Goal: Task Accomplishment & Management: Use online tool/utility

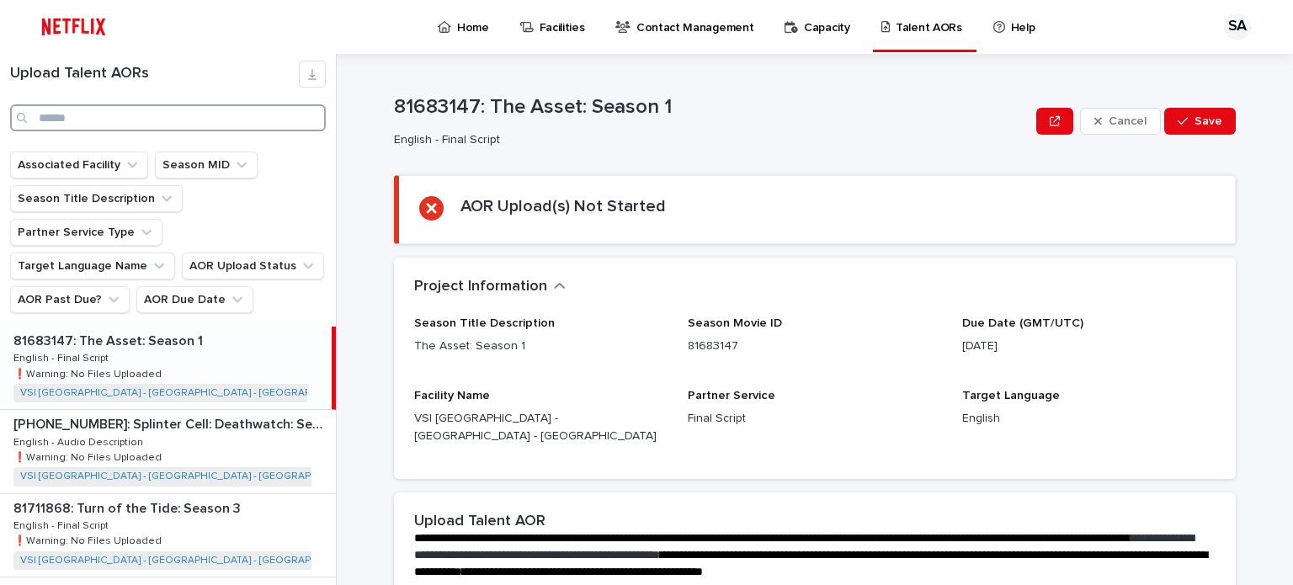
click at [101, 114] on input "Search" at bounding box center [168, 117] width 316 height 27
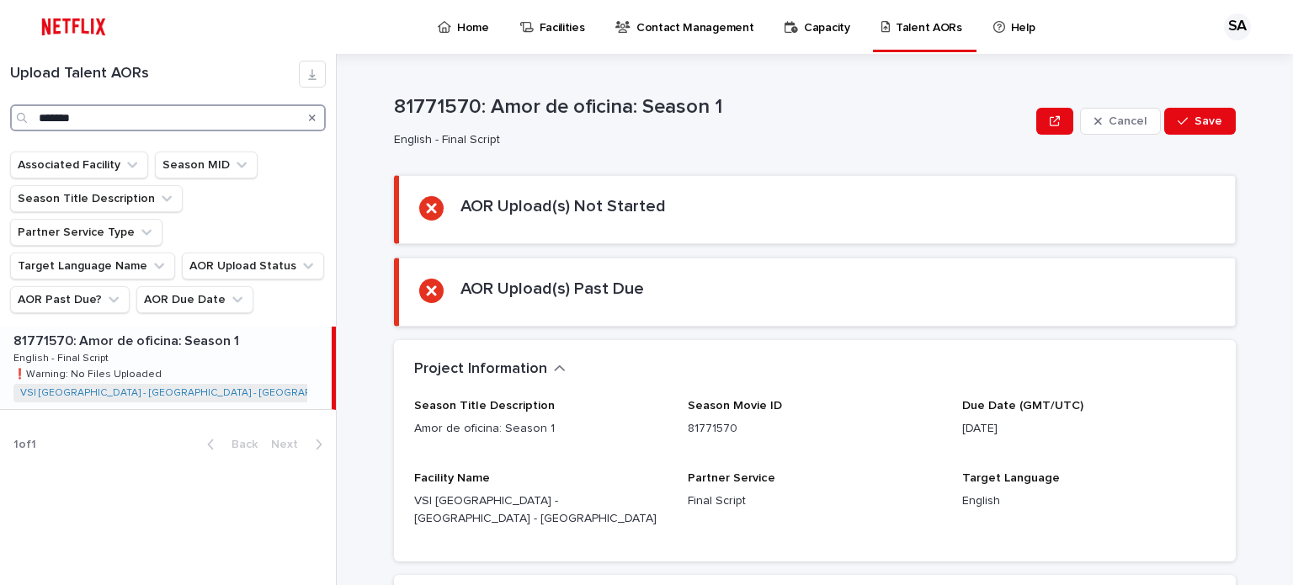
type input "*******"
click at [198, 327] on div "81771570: Amor de oficina: Season 1 81771570: Amor de oficina: Season 1 English…" at bounding box center [166, 368] width 332 height 82
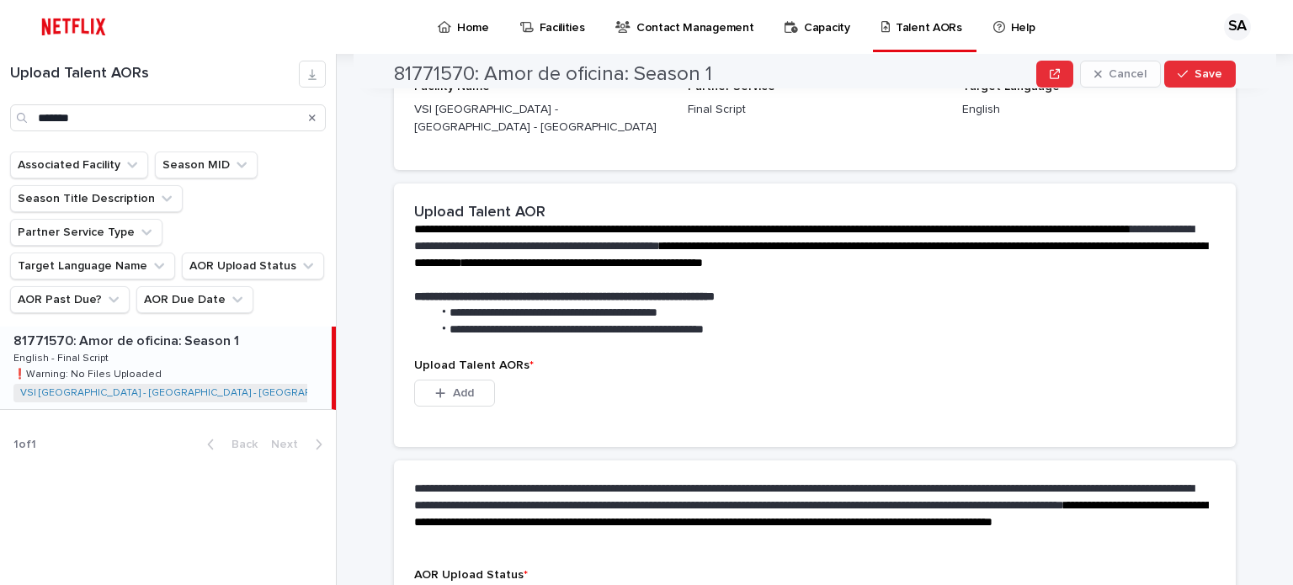
scroll to position [421, 0]
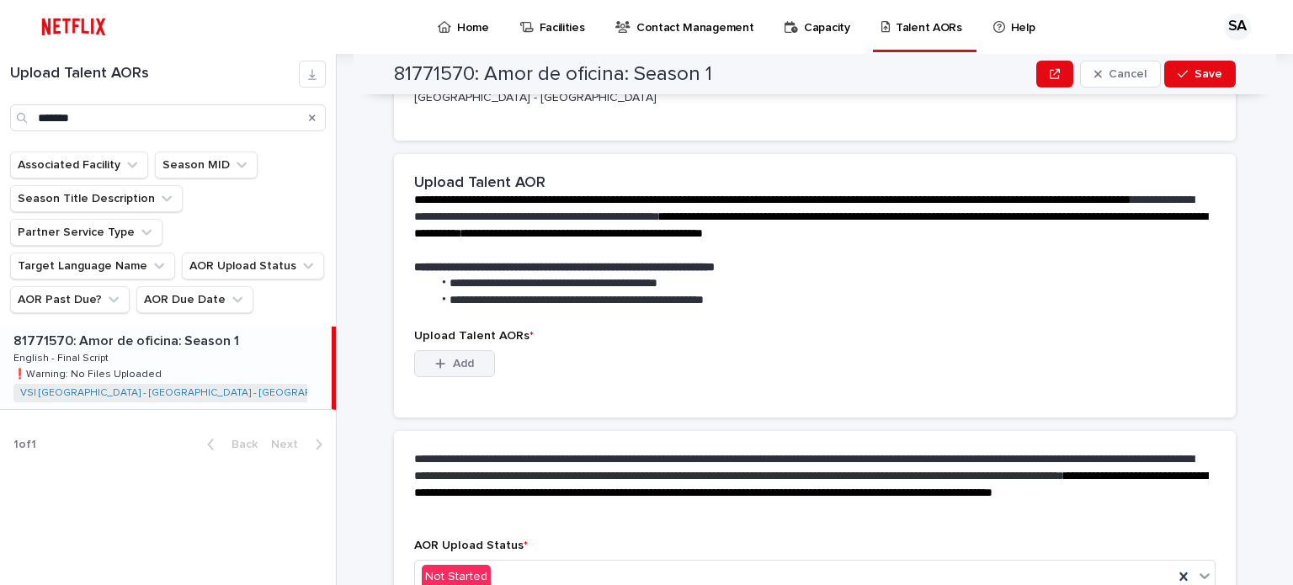
click at [453, 358] on span "Add" at bounding box center [463, 364] width 21 height 12
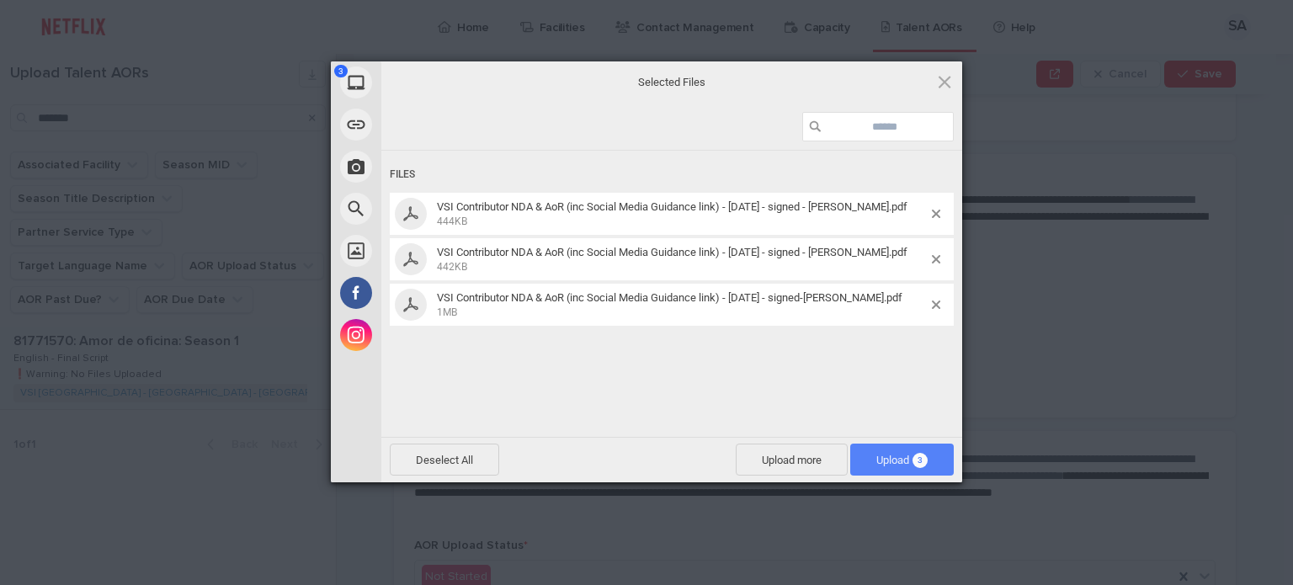
click at [905, 454] on span "Upload 3" at bounding box center [901, 460] width 51 height 13
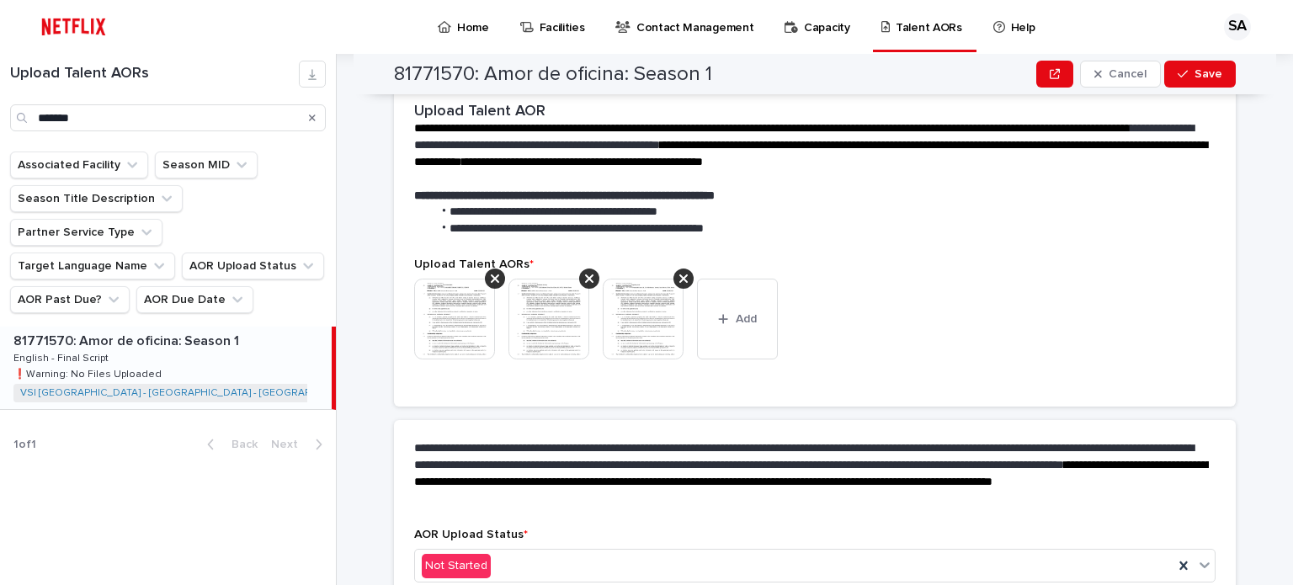
scroll to position [484, 0]
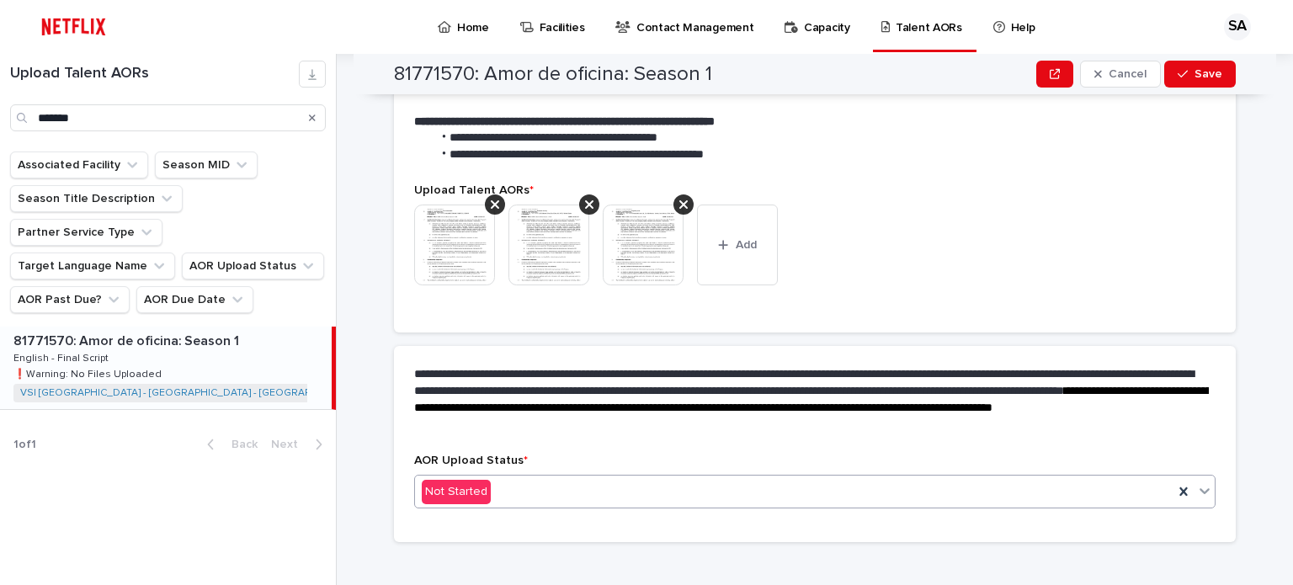
click at [1198, 482] on icon at bounding box center [1204, 490] width 17 height 17
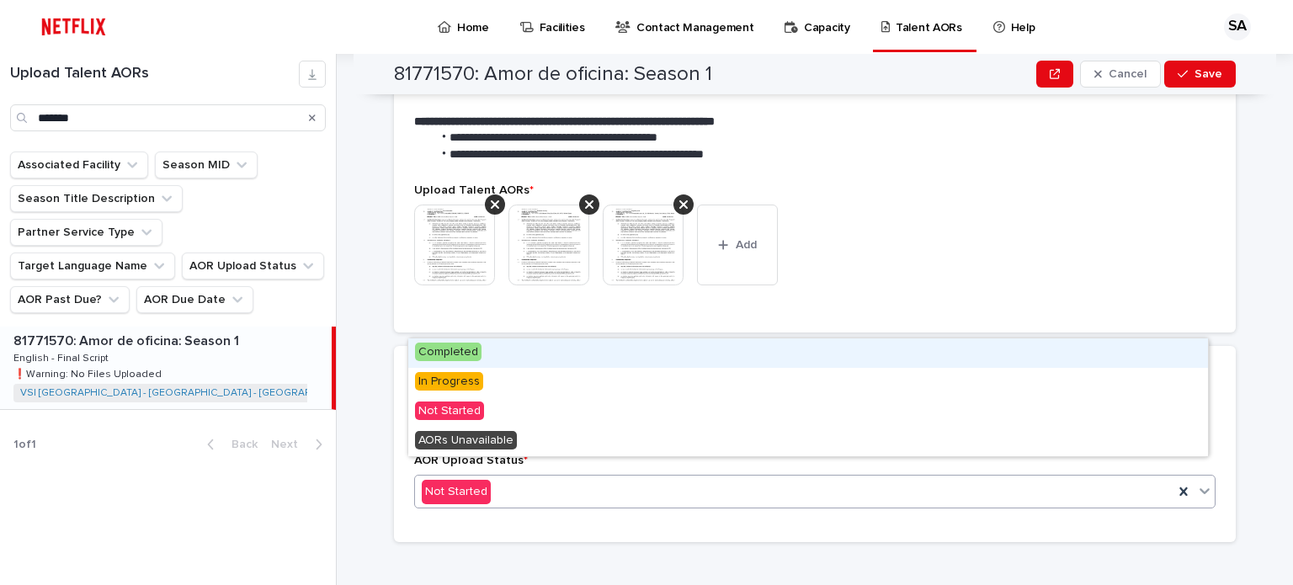
click at [449, 349] on span "Completed" at bounding box center [448, 352] width 66 height 19
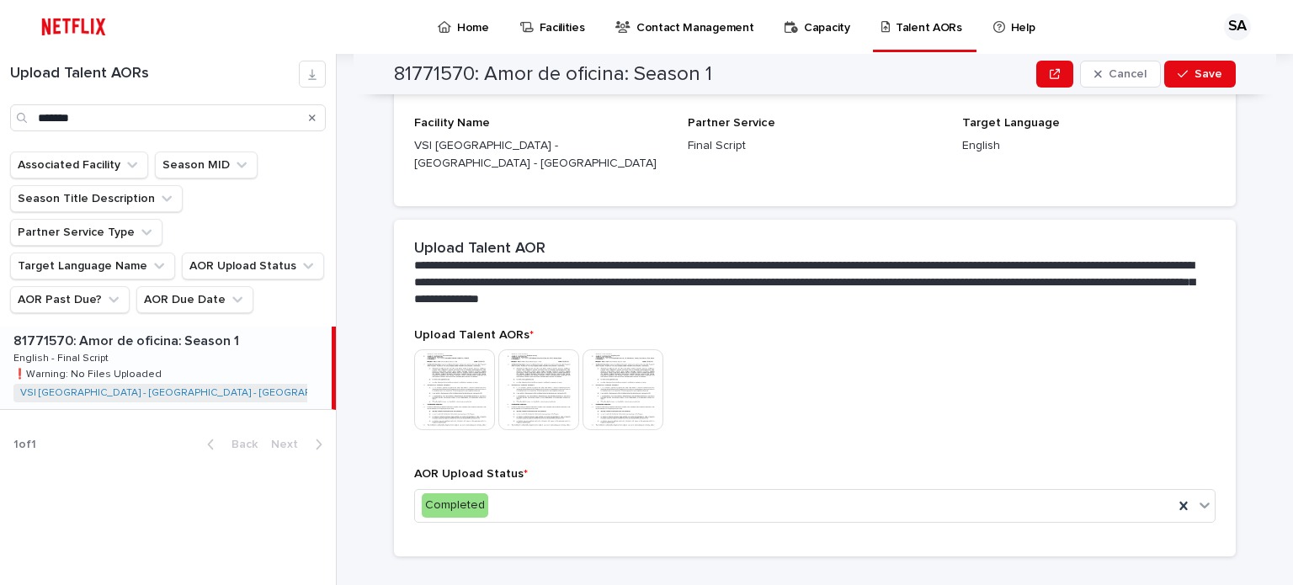
scroll to position [384, 0]
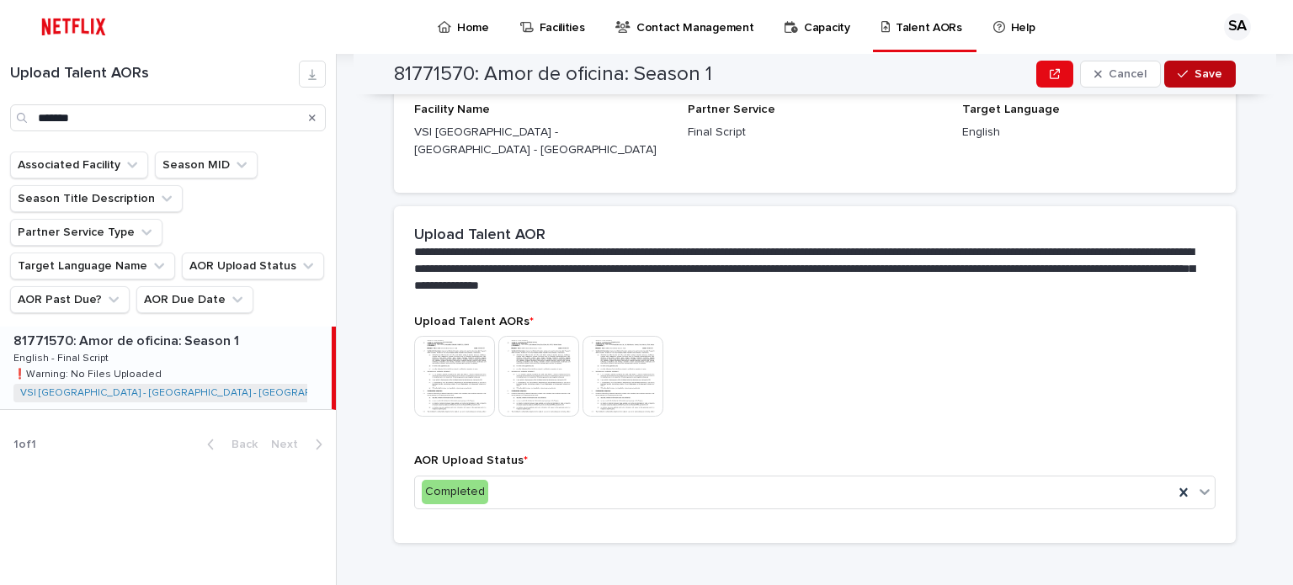
click at [1183, 77] on div "button" at bounding box center [1185, 74] width 17 height 12
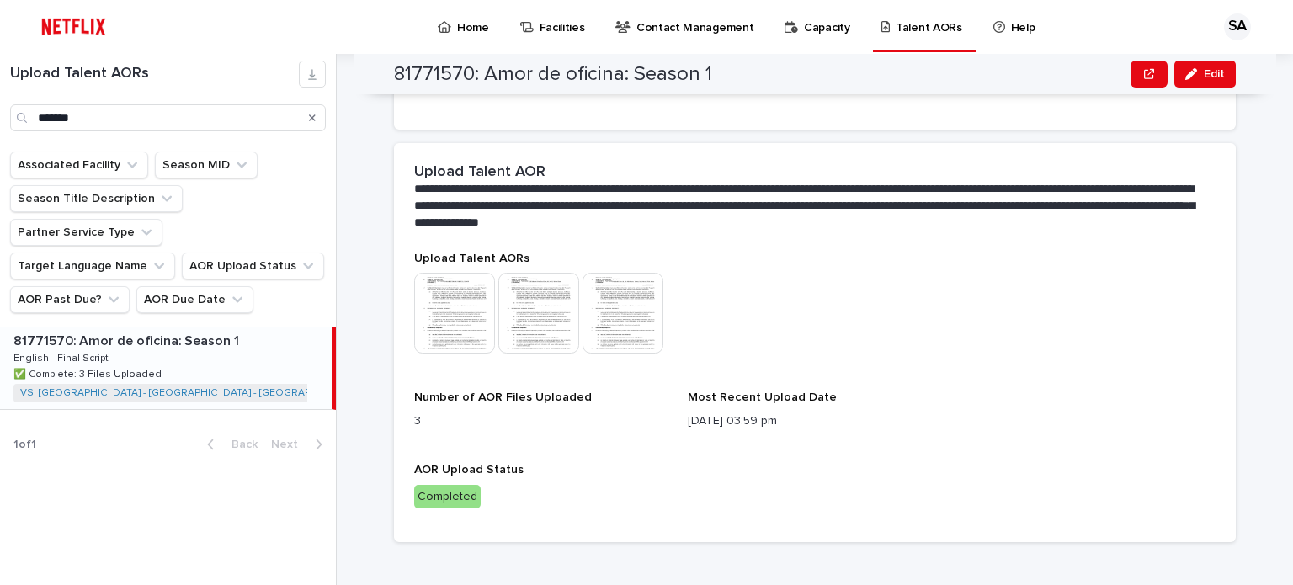
scroll to position [0, 0]
